Goal: Task Accomplishment & Management: Use online tool/utility

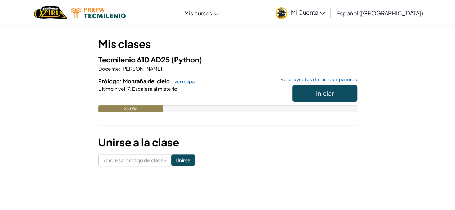
scroll to position [55, 0]
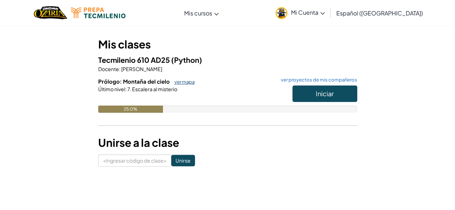
click at [188, 80] on font "ver mapa" at bounding box center [184, 82] width 20 height 6
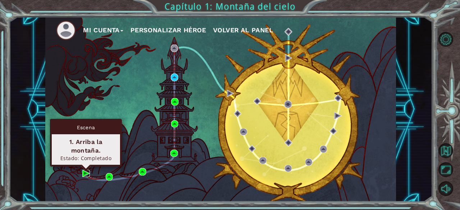
click at [83, 172] on img at bounding box center [85, 173] width 7 height 7
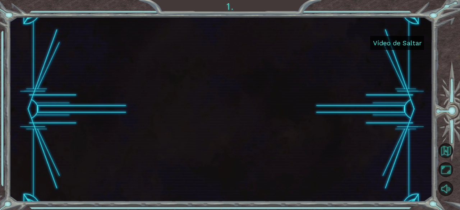
click at [390, 42] on font "Vídeo de Saltar" at bounding box center [397, 43] width 49 height 8
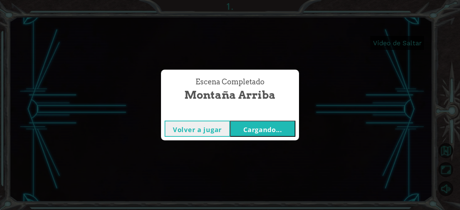
click at [211, 126] on font "Volver a jugar" at bounding box center [197, 130] width 49 height 9
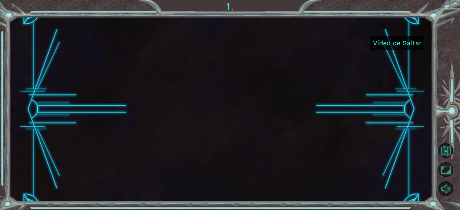
click at [414, 39] on font "Vídeo de Saltar" at bounding box center [397, 43] width 49 height 8
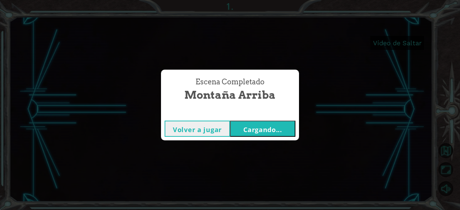
click at [264, 128] on font "Cargando..." at bounding box center [263, 130] width 39 height 9
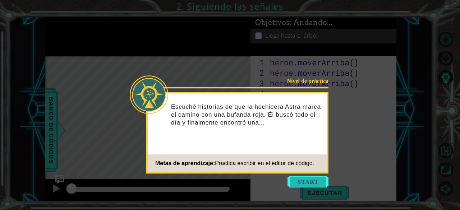
click at [314, 180] on button "Comenzar" at bounding box center [308, 182] width 41 height 12
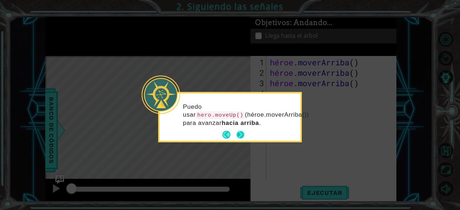
click at [243, 136] on button "Próximo" at bounding box center [241, 135] width 8 height 8
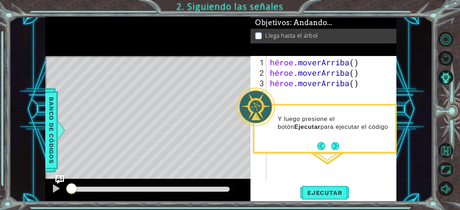
click at [294, 88] on div "héroe . [PERSON_NAME] ( ) héroe . [PERSON_NAME] ( ) héroe . [GEOGRAPHIC_DATA] (…" at bounding box center [334, 130] width 130 height 146
click at [331, 196] on font "Ejecutar" at bounding box center [325, 193] width 35 height 7
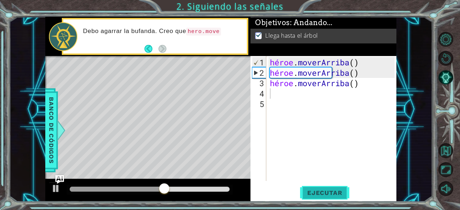
click at [331, 196] on font "Ejecutar" at bounding box center [325, 193] width 35 height 7
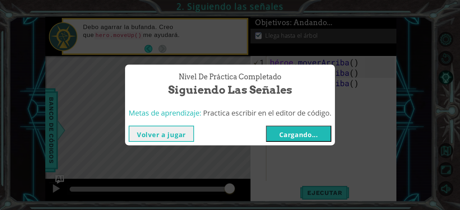
click at [318, 133] on font "Cargando..." at bounding box center [299, 135] width 39 height 9
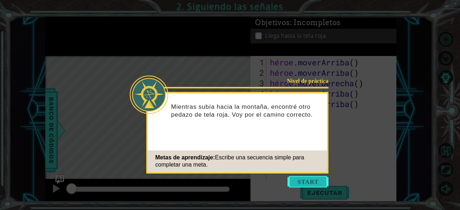
click at [309, 178] on button "Comenzar" at bounding box center [308, 182] width 41 height 12
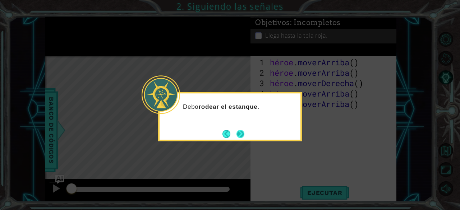
click at [246, 136] on div "Debo rodear el estanque ." at bounding box center [230, 116] width 144 height 49
click at [241, 132] on button "Próximo" at bounding box center [241, 134] width 8 height 8
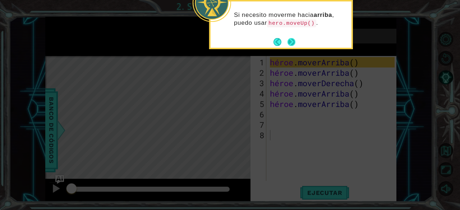
click at [291, 38] on button "Próximo" at bounding box center [291, 41] width 9 height 9
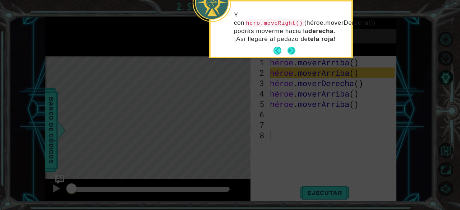
click at [294, 50] on button "Próximo" at bounding box center [292, 51] width 8 height 8
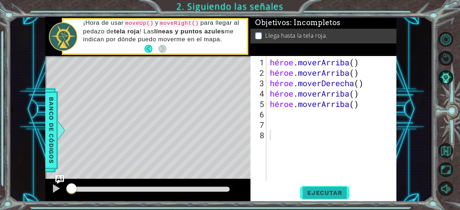
click at [331, 194] on font "Ejecutar" at bounding box center [325, 193] width 35 height 7
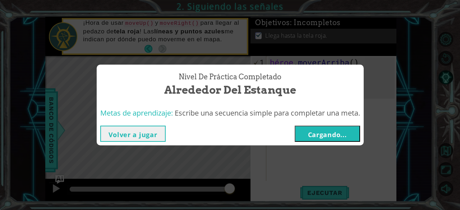
click at [344, 135] on font "Cargando..." at bounding box center [327, 135] width 39 height 9
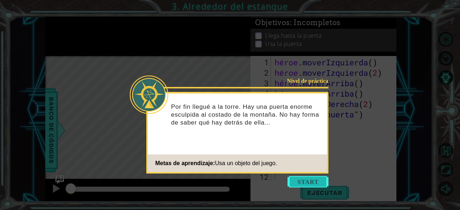
click at [312, 180] on button "Comenzar" at bounding box center [308, 182] width 41 height 12
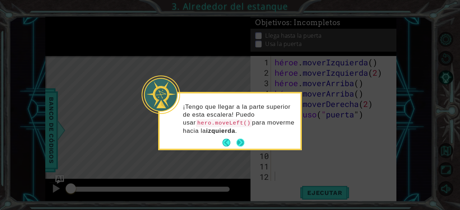
click at [241, 141] on button "Próximo" at bounding box center [241, 143] width 8 height 8
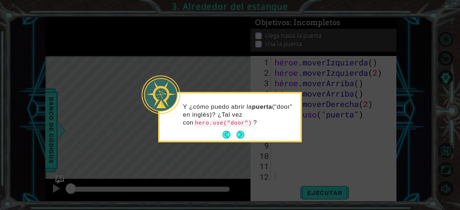
click at [237, 131] on button "Próximo" at bounding box center [241, 135] width 8 height 8
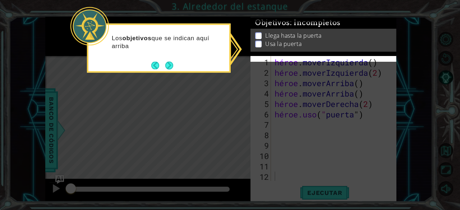
click at [237, 128] on icon at bounding box center [230, 105] width 460 height 210
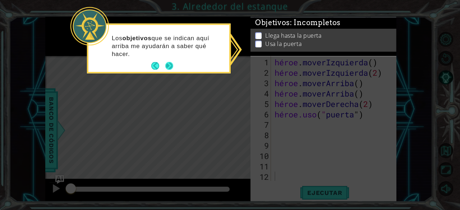
click at [170, 63] on button "Próximo" at bounding box center [169, 66] width 8 height 8
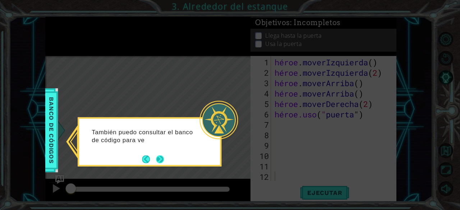
click at [159, 158] on button "Próximo" at bounding box center [160, 159] width 8 height 8
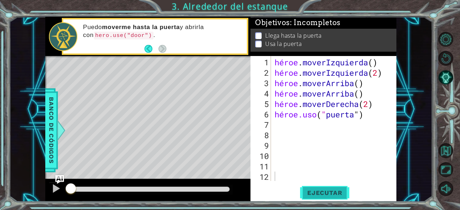
click at [337, 192] on font "Ejecutar" at bounding box center [325, 193] width 35 height 7
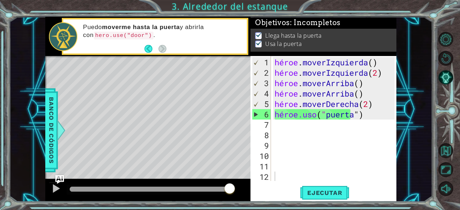
drag, startPoint x: 99, startPoint y: 187, endPoint x: 289, endPoint y: 192, distance: 190.0
click at [289, 192] on body "1 [DEMOGRAPHIC_DATA] XXXXXXXXXXXXXXXXXXXXXXXXXXXXXXXXXXXXXXXXXXXXXXXXXXXXXXXXXX…" at bounding box center [230, 105] width 460 height 210
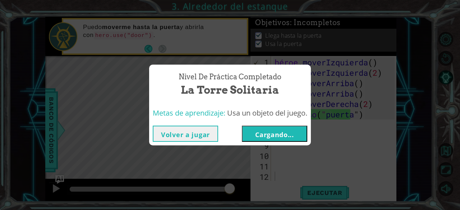
click at [298, 136] on button "Cargando..." at bounding box center [274, 134] width 65 height 16
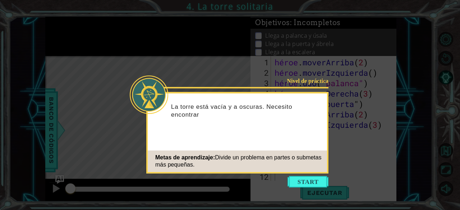
click at [344, 165] on icon at bounding box center [230, 105] width 460 height 210
click at [319, 175] on icon at bounding box center [230, 105] width 460 height 210
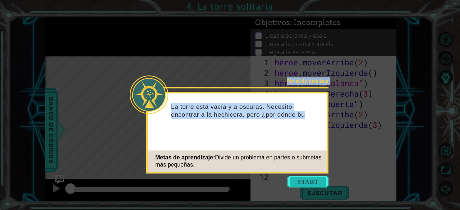
drag, startPoint x: 319, startPoint y: 175, endPoint x: 319, endPoint y: 186, distance: 11.2
click at [319, 186] on body "1 [DEMOGRAPHIC_DATA] הההההההההההההההההההההההההההההההה XXXXXXXXXXXXXXXXXXXXXXXXX…" at bounding box center [230, 105] width 460 height 210
click at [319, 186] on button "Comenzar" at bounding box center [308, 182] width 41 height 12
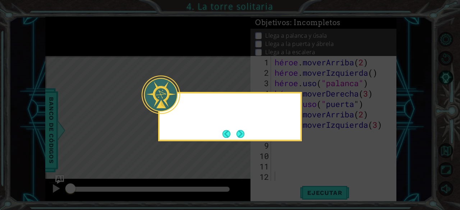
click at [319, 186] on icon at bounding box center [230, 105] width 460 height 210
click at [245, 143] on icon at bounding box center [230, 105] width 460 height 210
click at [242, 136] on button "Próximo" at bounding box center [241, 134] width 8 height 8
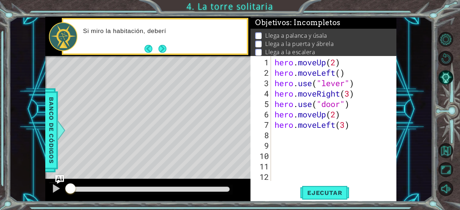
scroll to position [10, 0]
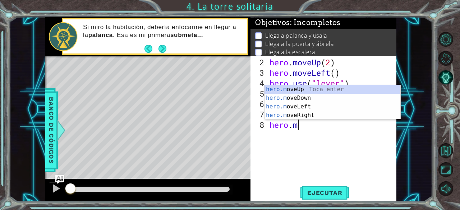
type textarea "h"
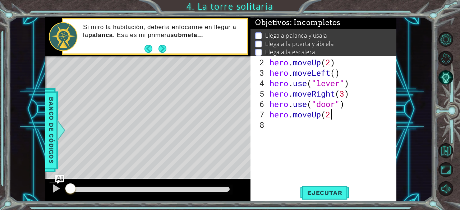
type textarea "hero.moveUp"
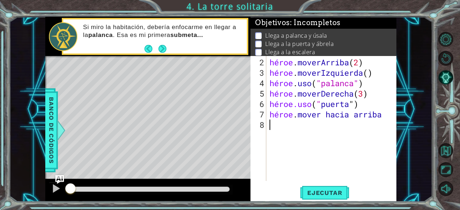
click at [387, 140] on div "héroe . moverArriba ( 2 ) héroe . moverIzquierda ( ) héroe . uso ( "palanca" ) …" at bounding box center [333, 130] width 131 height 146
click at [338, 196] on font "Ejecutar" at bounding box center [325, 193] width 35 height 7
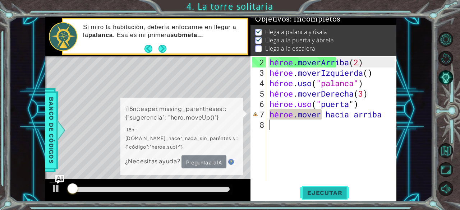
scroll to position [6, 0]
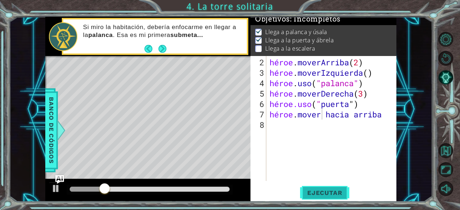
click at [338, 196] on font "Ejecutar" at bounding box center [325, 193] width 35 height 7
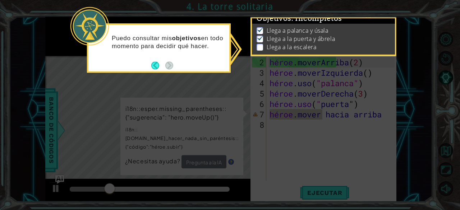
click at [316, 166] on icon at bounding box center [230, 105] width 460 height 210
click at [158, 65] on button "Atrás" at bounding box center [158, 66] width 14 height 8
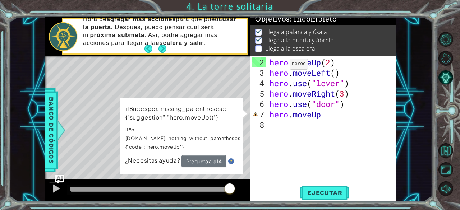
click at [419, 75] on div "1 ההההההההההההההההההההההההההההההההההההההההההההההההההההההההההההההההההההההההההההה…" at bounding box center [221, 109] width 424 height 185
click at [324, 113] on div "hero . moveUp ( 2 ) hero . moveLeft ( ) hero . use ( "lever" ) hero . moveRight…" at bounding box center [333, 130] width 131 height 146
click at [308, 115] on div "hero . moveUp ( 2 ) hero . moveLeft ( ) hero . use ( "lever" ) hero . moveRight…" at bounding box center [333, 130] width 131 height 146
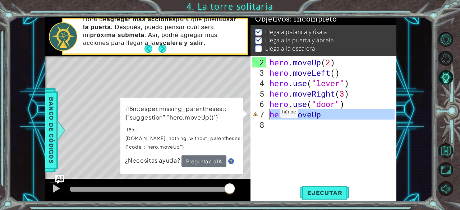
drag, startPoint x: 339, startPoint y: 121, endPoint x: 263, endPoint y: 115, distance: 76.5
click at [263, 115] on div "hero.moveUp 2 3 4 5 6 7 8 hero . moveUp ( 2 ) hero . moveLeft ( ) hero . use ( …" at bounding box center [323, 118] width 145 height 125
type textarea "hero.moveUp"
drag, startPoint x: 285, startPoint y: 114, endPoint x: 274, endPoint y: 125, distance: 16.0
click at [274, 125] on div "hero . moveUp ( 2 ) hero . moveLeft ( ) hero . use ( "lever" ) hero . moveRight…" at bounding box center [331, 118] width 127 height 125
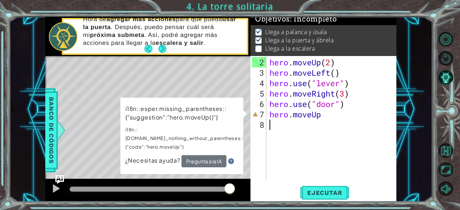
type textarea "h"
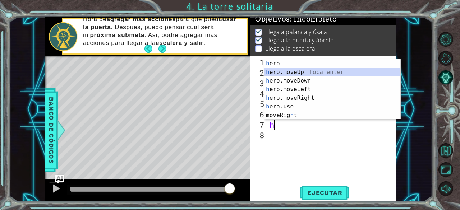
click at [278, 69] on div "h ero Toca enter h ero.moveUp Toca enter h ero.moveDown Toca enter h ero.moveLe…" at bounding box center [333, 98] width 136 height 78
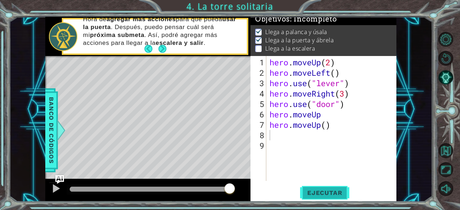
click at [334, 195] on span "Ejecutar" at bounding box center [324, 193] width 49 height 7
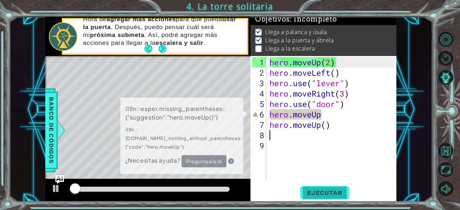
scroll to position [6, 0]
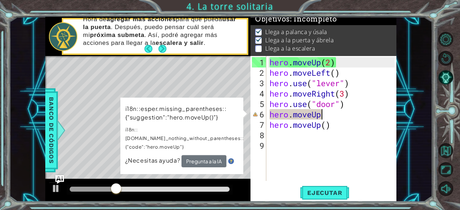
click at [328, 112] on div "hero . moveUp ( 2 ) hero . moveLeft ( ) hero . use ( "lever" ) hero . moveRight…" at bounding box center [333, 130] width 131 height 146
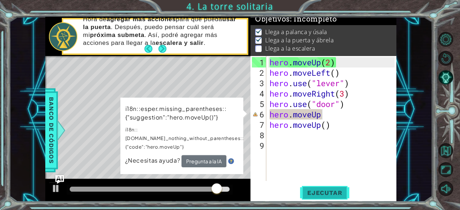
click at [312, 191] on span "Ejecutar" at bounding box center [324, 193] width 49 height 7
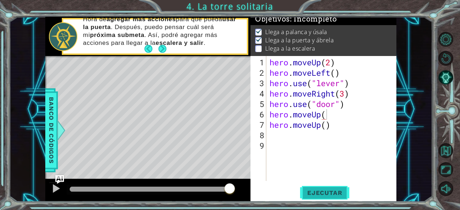
click at [334, 188] on button "Ejecutar" at bounding box center [324, 193] width 49 height 15
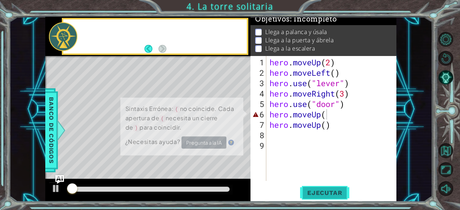
click at [334, 188] on button "Ejecutar" at bounding box center [324, 193] width 49 height 15
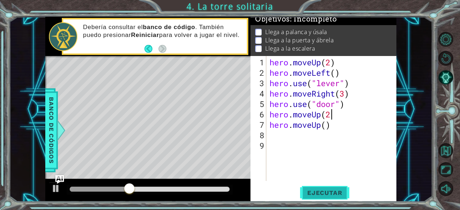
scroll to position [0, 3]
click at [334, 190] on span "Ejecutar" at bounding box center [324, 193] width 49 height 7
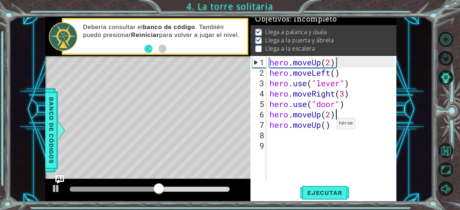
click at [326, 127] on div "hero . moveUp ( 2 ) hero . moveLeft ( ) hero . use ( "lever" ) hero . moveRight…" at bounding box center [333, 130] width 131 height 146
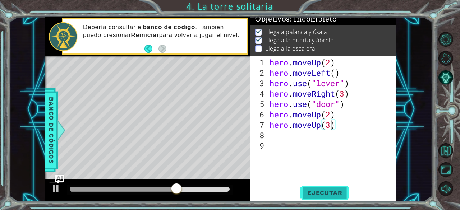
click at [330, 192] on span "Ejecutar" at bounding box center [324, 193] width 49 height 7
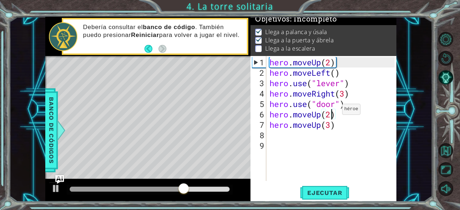
click at [331, 112] on div "hero . moveUp ( 2 ) hero . moveLeft ( ) hero . use ( "lever" ) hero . moveRight…" at bounding box center [333, 130] width 131 height 146
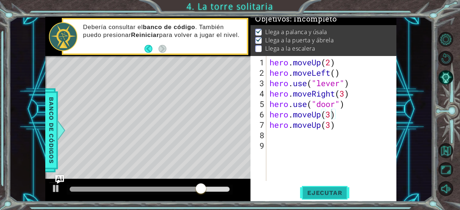
click at [331, 191] on span "Ejecutar" at bounding box center [324, 193] width 49 height 7
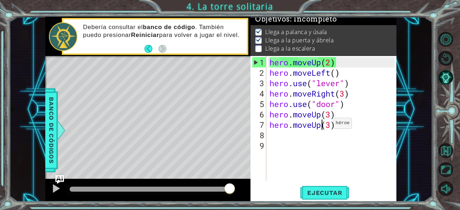
click at [322, 126] on div "hero . moveUp ( 2 ) hero . moveLeft ( ) hero . use ( "lever" ) hero . moveRight…" at bounding box center [333, 130] width 131 height 146
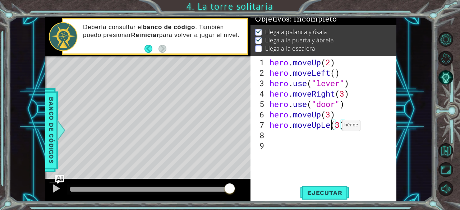
scroll to position [0, 3]
type textarea "hero.moveUpLeft(3)"
click at [340, 190] on span "Ejecutar" at bounding box center [324, 193] width 49 height 7
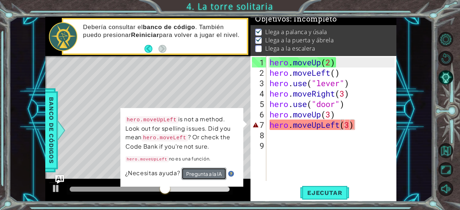
click at [210, 174] on button "Pregunta a la IA" at bounding box center [204, 174] width 45 height 12
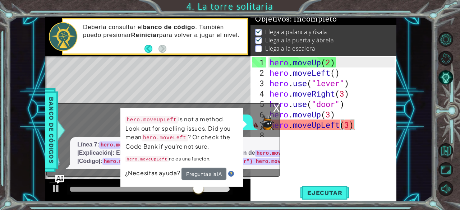
click at [262, 185] on div "hero.moveUpLeft(3) 1 2 3 4 5 6 7 8 9 hero . moveUp ( 2 ) hero . moveLeft ( ) he…" at bounding box center [324, 129] width 146 height 146
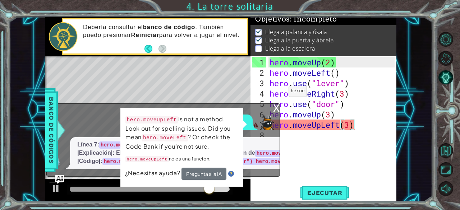
drag, startPoint x: 262, startPoint y: 185, endPoint x: 275, endPoint y: 102, distance: 83.7
click at [275, 102] on div "1 ההההההההההההההההההההההההההההההההההההההההההההההההההההההההההההההההההההההההההההה…" at bounding box center [220, 109] width 351 height 185
click at [275, 104] on div "x" at bounding box center [276, 107] width 6 height 7
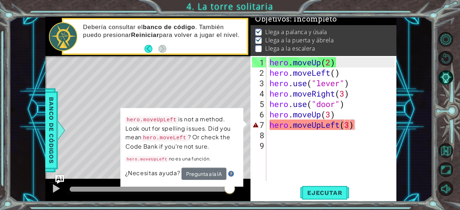
scroll to position [0, 0]
click at [372, 133] on div "hero . moveUp ( 2 ) hero . moveLeft ( ) hero . use ( "lever" ) hero . moveRight…" at bounding box center [333, 130] width 131 height 146
click at [374, 128] on div "hero . moveUp ( 2 ) hero . moveLeft ( ) hero . use ( "lever" ) hero . moveRight…" at bounding box center [333, 130] width 131 height 146
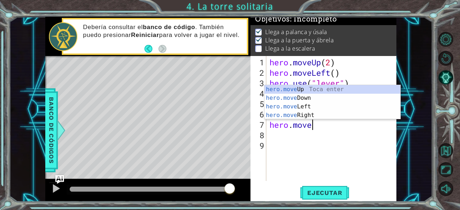
type textarea "hero.mov"
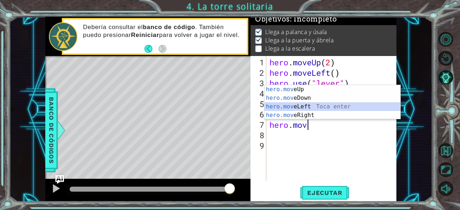
click at [378, 105] on div "hero.mov eUp Toca enter hero.mov eDown Toca enter hero.mov eLeft Toca enter her…" at bounding box center [333, 111] width 136 height 52
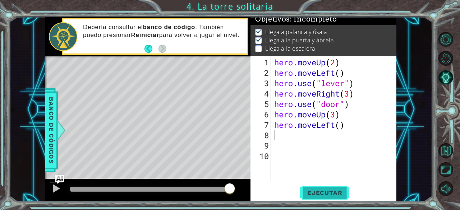
click at [342, 195] on span "Ejecutar" at bounding box center [324, 193] width 49 height 7
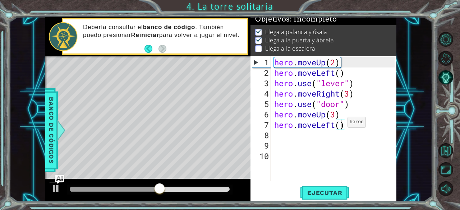
click at [341, 126] on div "hero . moveUp ( 2 ) hero . moveLeft ( ) hero . use ( "lever" ) hero . moveRight…" at bounding box center [336, 130] width 126 height 146
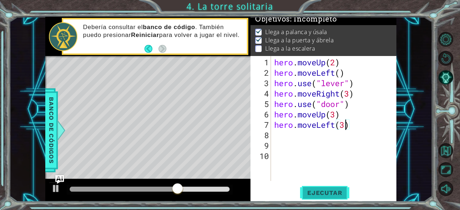
type textarea "hero.moveLeft(3)"
click at [339, 193] on span "Ejecutar" at bounding box center [324, 193] width 49 height 7
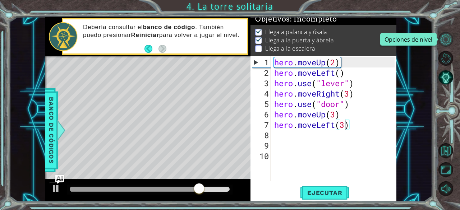
click at [449, 40] on button "Opciones de nivel" at bounding box center [446, 39] width 15 height 15
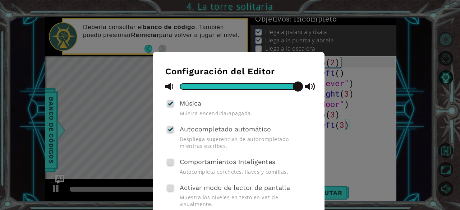
click at [449, 40] on div "Configuración del Editor Música Música encendida/apagada. Autocompletado automá…" at bounding box center [230, 105] width 460 height 210
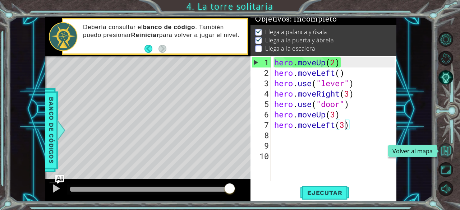
click at [449, 151] on button "Volver al mapa" at bounding box center [446, 151] width 15 height 15
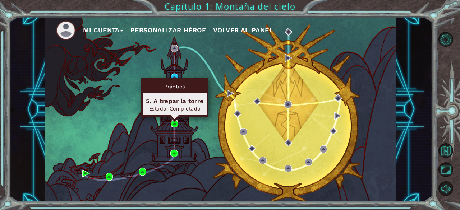
click at [172, 121] on img at bounding box center [174, 124] width 7 height 7
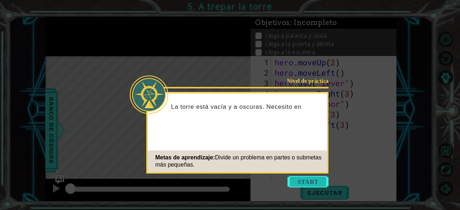
click at [318, 177] on button "Start" at bounding box center [308, 182] width 41 height 12
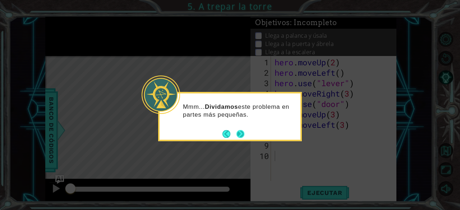
click at [242, 133] on button "Next" at bounding box center [241, 134] width 8 height 8
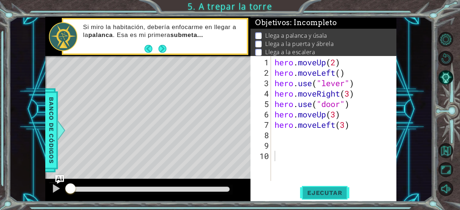
click at [328, 190] on span "Ejecutar" at bounding box center [324, 193] width 49 height 7
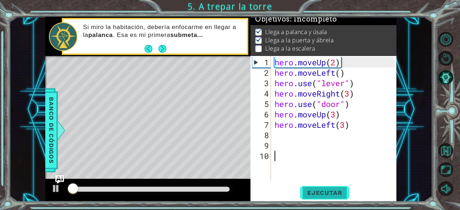
scroll to position [6, 0]
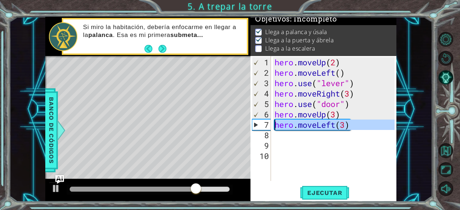
click at [255, 121] on div "7" at bounding box center [262, 125] width 19 height 10
type textarea "hero.moveLeft(3)"
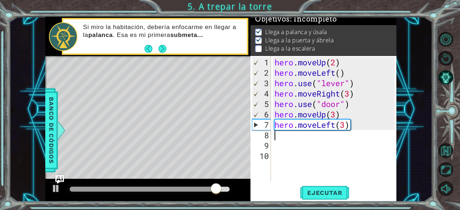
click at [336, 130] on div "hero . moveUp ( 2 ) hero . moveLeft ( ) hero . use ( "lever" ) hero . moveRight…" at bounding box center [336, 130] width 126 height 146
click at [338, 124] on div "hero . moveUp ( 2 ) hero . moveLeft ( ) hero . use ( "lever" ) hero . moveRight…" at bounding box center [336, 130] width 126 height 146
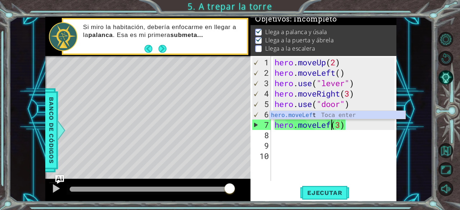
type textarea "hero.moveLef(3)"
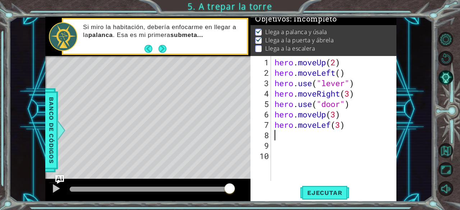
click at [357, 131] on div "hero . moveUp ( 2 ) hero . moveLeft ( ) hero . use ( "lever" ) hero . moveRight…" at bounding box center [336, 130] width 126 height 146
click at [321, 186] on button "Ejecutar" at bounding box center [324, 193] width 49 height 15
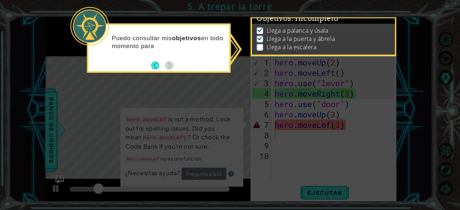
click at [271, 85] on icon at bounding box center [230, 105] width 460 height 210
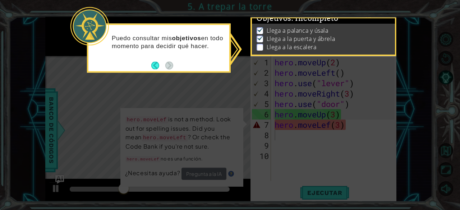
click at [260, 124] on icon at bounding box center [230, 105] width 460 height 210
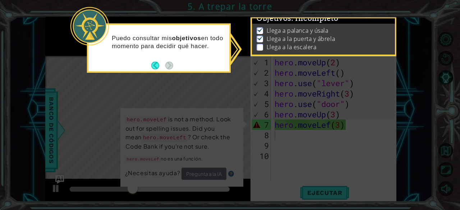
click at [337, 122] on icon at bounding box center [230, 105] width 460 height 210
click at [156, 64] on button "Back" at bounding box center [158, 66] width 14 height 8
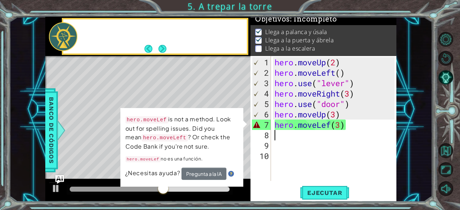
scroll to position [5, 0]
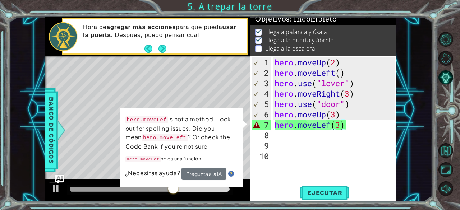
click at [346, 126] on div "hero . moveUp ( 2 ) hero . moveLeft ( ) hero . use ( "lever" ) hero . moveRight…" at bounding box center [336, 130] width 126 height 146
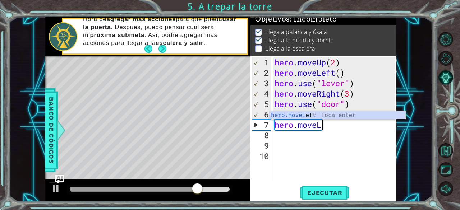
type textarea "hero.move"
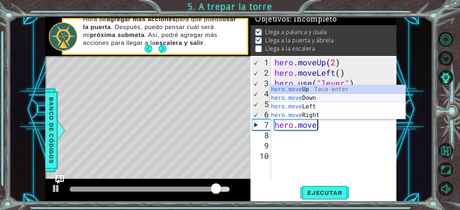
click at [346, 96] on div "hero.move Up Toca enter hero.move Down Toca enter hero.move Left Toca enter her…" at bounding box center [338, 111] width 136 height 52
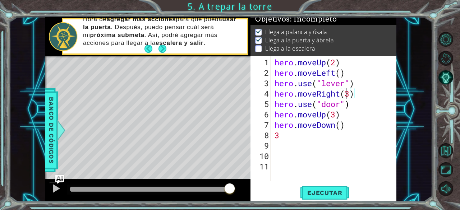
click at [346, 96] on div "hero . moveUp ( 2 ) hero . moveLeft ( ) hero . use ( "lever" ) hero . moveRight…" at bounding box center [336, 130] width 126 height 146
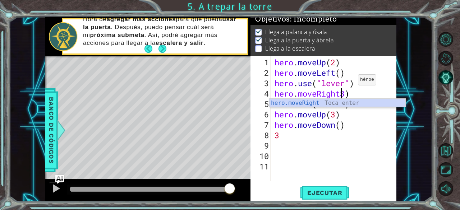
type textarea "hero.moveRight(3)"
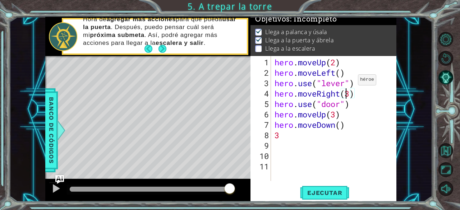
scroll to position [0, 3]
click at [286, 140] on div "hero . moveUp ( 2 ) hero . moveLeft ( ) hero . use ( "lever" ) hero . moveRight…" at bounding box center [336, 130] width 126 height 146
click at [286, 138] on div "hero . moveUp ( 2 ) hero . moveLeft ( ) hero . use ( "lever" ) hero . moveRight…" at bounding box center [336, 130] width 126 height 146
type textarea "3"
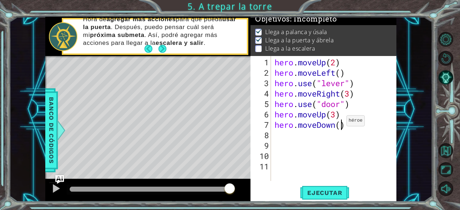
click at [340, 124] on div "hero . moveUp ( 2 ) hero . moveLeft ( ) hero . use ( "lever" ) hero . moveRight…" at bounding box center [336, 130] width 126 height 146
click at [343, 195] on span "Ejecutar" at bounding box center [324, 193] width 49 height 7
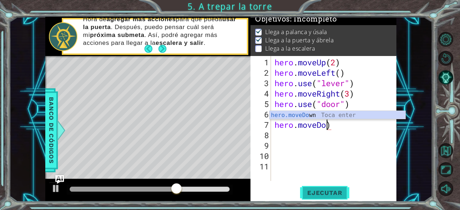
scroll to position [0, 2]
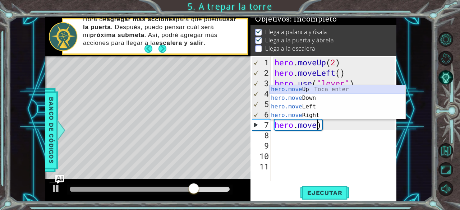
click at [342, 87] on div "hero.move Up Toca enter hero.move Down Toca enter hero.move Left Toca enter her…" at bounding box center [338, 111] width 136 height 52
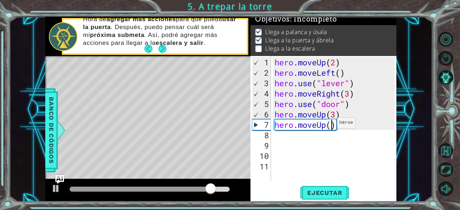
scroll to position [0, 3]
click at [330, 188] on button "Ejecutar" at bounding box center [324, 193] width 49 height 15
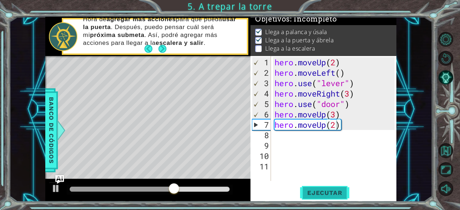
click at [330, 188] on button "Ejecutar" at bounding box center [324, 193] width 49 height 15
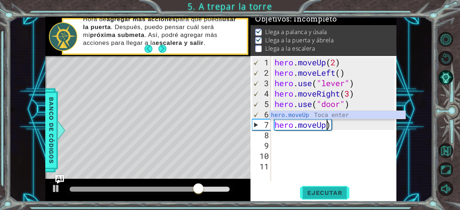
scroll to position [0, 2]
type textarea "hero.move)"
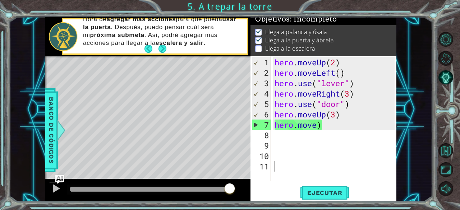
click at [361, 171] on div "hero . moveUp ( 2 ) hero . moveLeft ( ) hero . use ( "lever" ) hero . moveRight…" at bounding box center [336, 130] width 126 height 146
click at [319, 128] on div "hero . moveUp ( 2 ) hero . moveLeft ( ) hero . use ( "lever" ) hero . moveRight…" at bounding box center [336, 130] width 126 height 146
click at [323, 127] on div "hero . moveUp ( 2 ) hero . moveLeft ( ) hero . use ( "lever" ) hero . moveRight…" at bounding box center [336, 130] width 126 height 146
type textarea "hero.move"
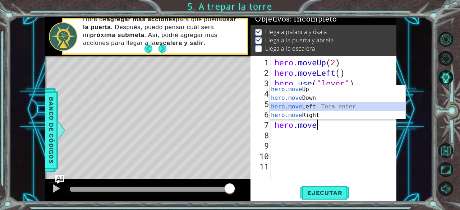
click at [329, 107] on div "hero.move Up Toca enter hero.move Down Toca enter hero.move Left Toca enter her…" at bounding box center [338, 111] width 136 height 52
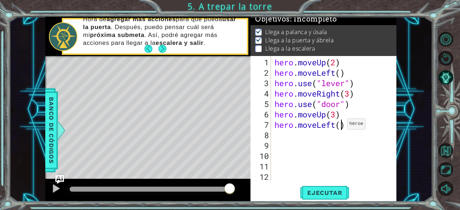
click at [341, 127] on div "hero . moveUp ( 2 ) hero . moveLeft ( ) hero . use ( "lever" ) hero . moveRight…" at bounding box center [336, 130] width 126 height 146
click at [337, 189] on button "Ejecutar" at bounding box center [324, 193] width 49 height 15
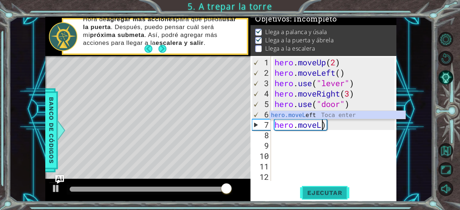
scroll to position [0, 2]
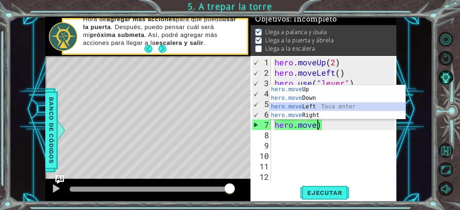
click at [324, 107] on div "hero.move Up Toca enter hero.move Down Toca enter hero.move Left Toca enter her…" at bounding box center [338, 111] width 136 height 52
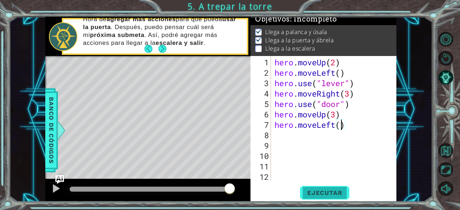
click at [336, 189] on button "Ejecutar" at bounding box center [324, 193] width 49 height 15
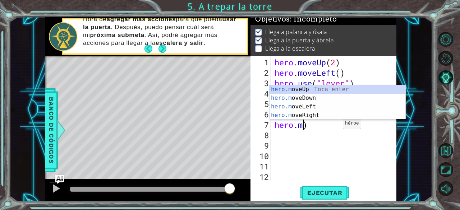
scroll to position [0, 0]
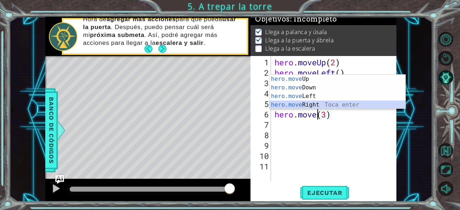
click at [346, 106] on div "hero.move Up Toca enter hero.move Down Toca enter hero.move Left Toca enter her…" at bounding box center [338, 101] width 136 height 52
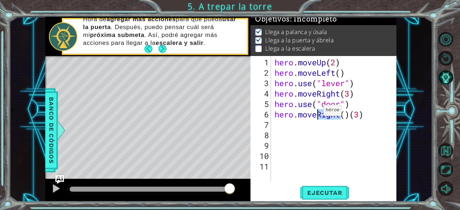
drag, startPoint x: 339, startPoint y: 113, endPoint x: 317, endPoint y: 113, distance: 21.9
click at [317, 113] on div "hero . moveUp ( 2 ) hero . moveLeft ( ) hero . use ( "lever" ) hero . moveRight…" at bounding box center [336, 130] width 126 height 146
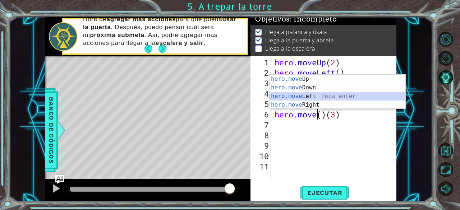
click at [316, 94] on div "hero.move Up Toca enter hero.move Down Toca enter hero.move Left Toca enter her…" at bounding box center [338, 101] width 136 height 52
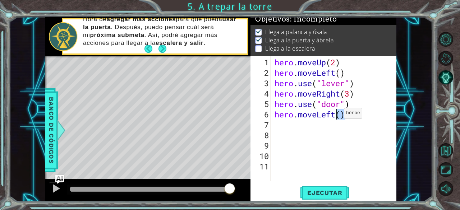
drag, startPoint x: 346, startPoint y: 114, endPoint x: 338, endPoint y: 116, distance: 8.3
click at [338, 116] on div "hero . moveUp ( 2 ) hero . moveLeft ( ) hero . use ( "lever" ) hero . moveRight…" at bounding box center [336, 130] width 126 height 146
click at [340, 192] on span "Ejecutar" at bounding box center [324, 193] width 49 height 7
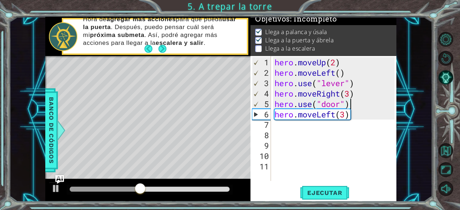
click at [354, 103] on div "hero . moveUp ( 2 ) hero . moveLeft ( ) hero . use ( "lever" ) hero . moveRight…" at bounding box center [336, 130] width 126 height 146
type textarea "hero.use("door")"
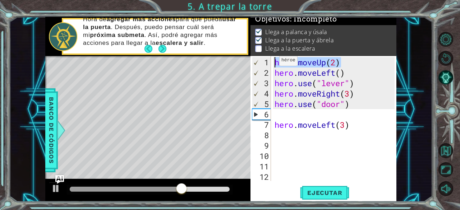
drag, startPoint x: 341, startPoint y: 65, endPoint x: 274, endPoint y: 64, distance: 67.3
click at [274, 64] on div "hero . moveUp ( 2 ) hero . moveLeft ( ) hero . use ( "lever" ) hero . moveRight…" at bounding box center [336, 130] width 126 height 146
type textarea "hero.moveUp(2)"
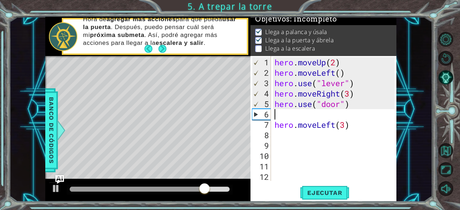
click at [335, 115] on div "hero . moveUp ( 2 ) hero . moveLeft ( ) hero . use ( "lever" ) hero . moveRight…" at bounding box center [336, 130] width 126 height 146
paste textarea "hero.moveUp(2)"
type textarea "hero.moveUp(2)"
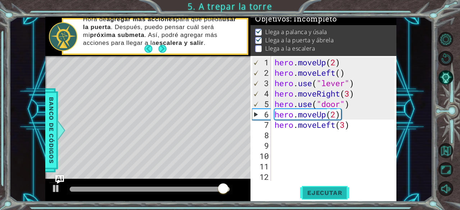
click at [327, 188] on button "Ejecutar" at bounding box center [324, 193] width 49 height 15
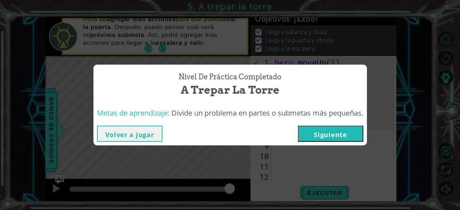
click at [345, 134] on button "Siguiente" at bounding box center [330, 134] width 65 height 16
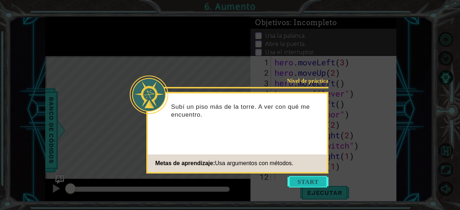
click at [314, 178] on button "Start" at bounding box center [308, 182] width 41 height 12
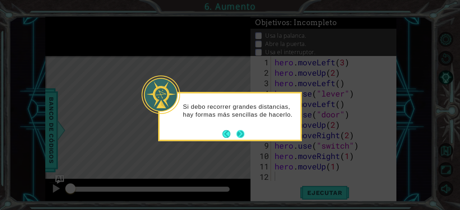
click at [243, 132] on button "Next" at bounding box center [241, 134] width 8 height 8
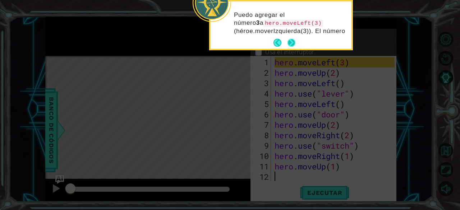
click at [294, 43] on div "Puedo agregar el número 3 a hero.moveLeft(3) (héroe.moverIzquierda(3)). El núme…" at bounding box center [281, 24] width 141 height 47
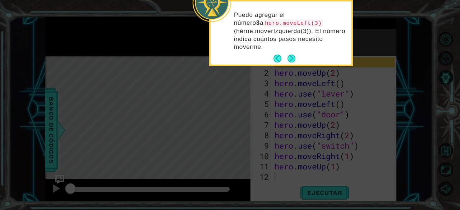
click at [291, 54] on footer at bounding box center [285, 58] width 22 height 11
click at [291, 59] on button "Next" at bounding box center [292, 59] width 8 height 8
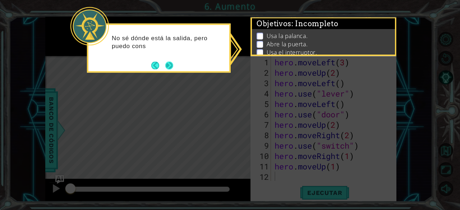
click at [172, 63] on button "Next" at bounding box center [169, 66] width 8 height 8
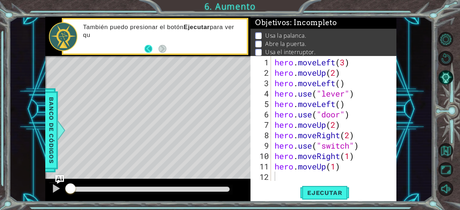
click at [145, 48] on button "Back" at bounding box center [152, 49] width 14 height 8
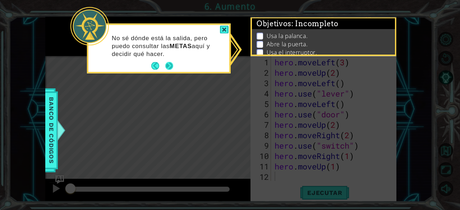
click at [165, 62] on button "Next" at bounding box center [169, 66] width 8 height 8
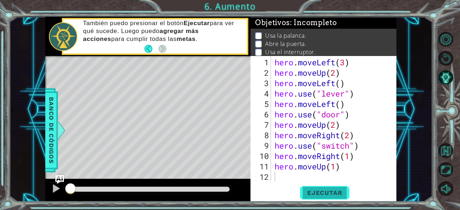
click at [314, 192] on span "Ejecutar" at bounding box center [324, 193] width 49 height 7
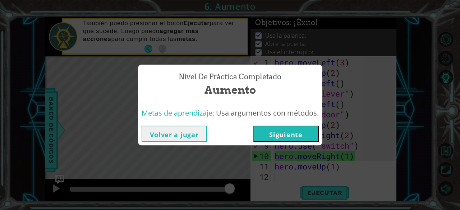
click at [274, 133] on button "Siguiente" at bounding box center [286, 134] width 65 height 16
